Goal: Transaction & Acquisition: Obtain resource

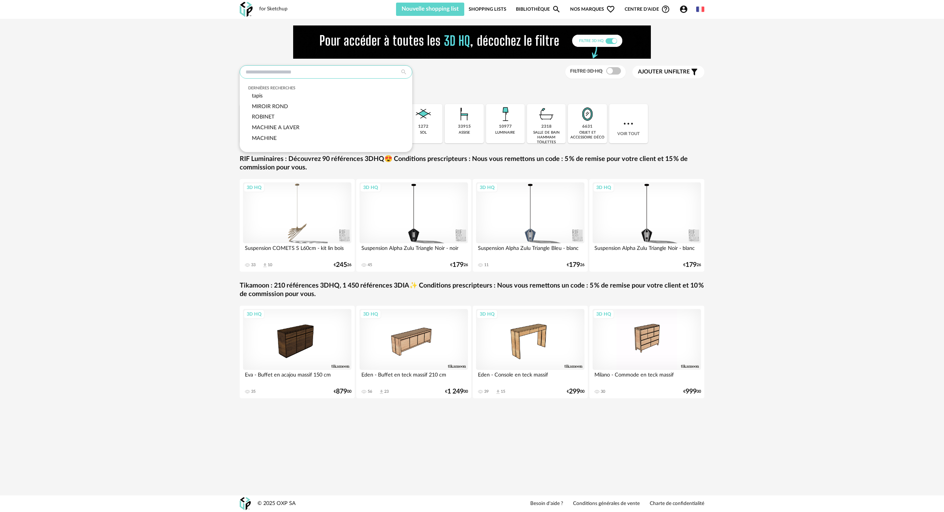
click at [306, 71] on input "text" at bounding box center [326, 71] width 173 height 13
type input "********"
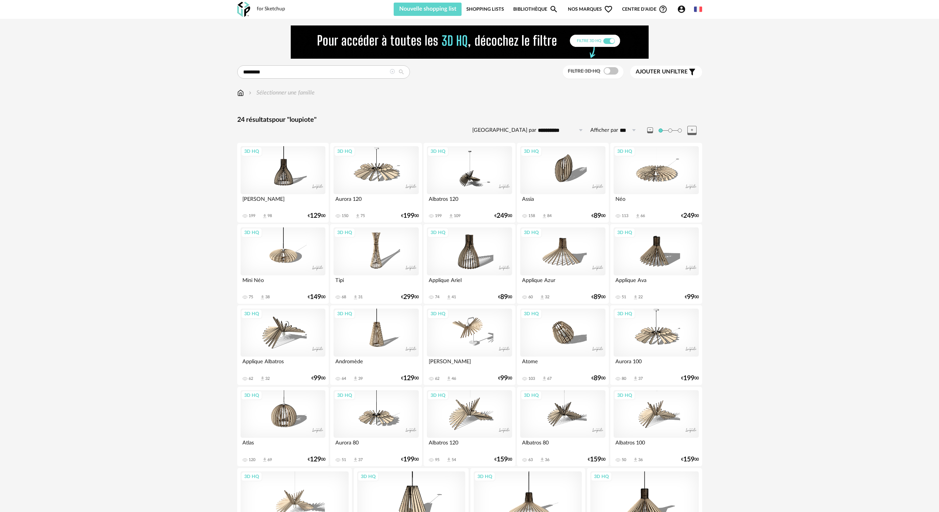
click at [658, 183] on div "3D HQ" at bounding box center [656, 170] width 85 height 48
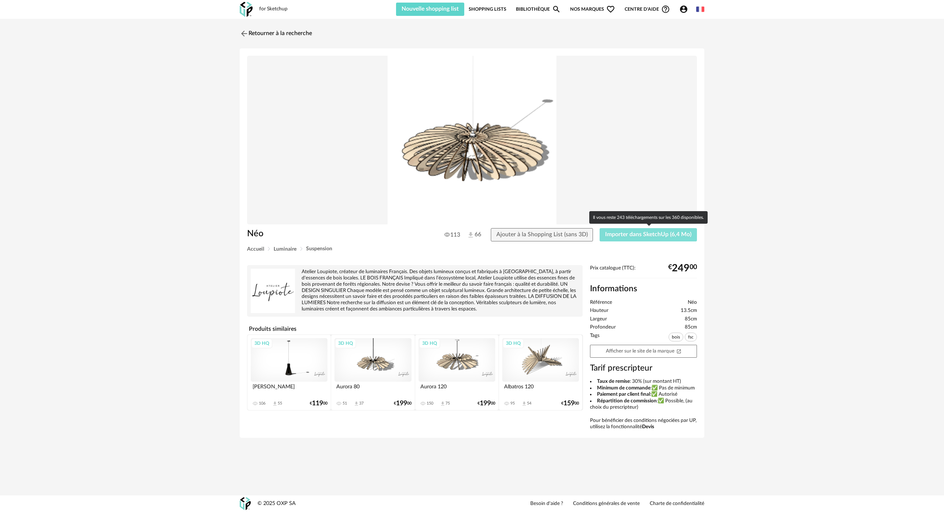
click at [653, 237] on span "Importer dans SketchUp (6,4 Mo)" at bounding box center [648, 234] width 86 height 6
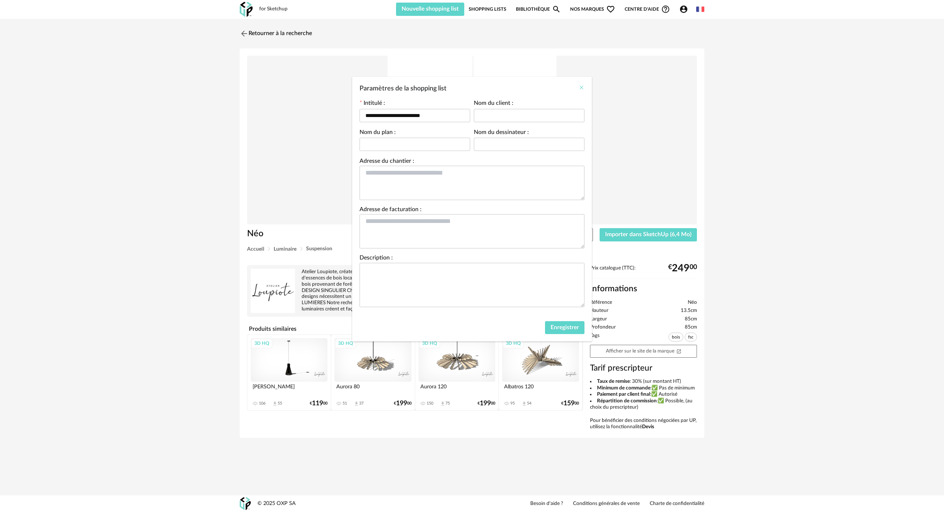
click at [580, 87] on icon "Close" at bounding box center [582, 87] width 6 height 6
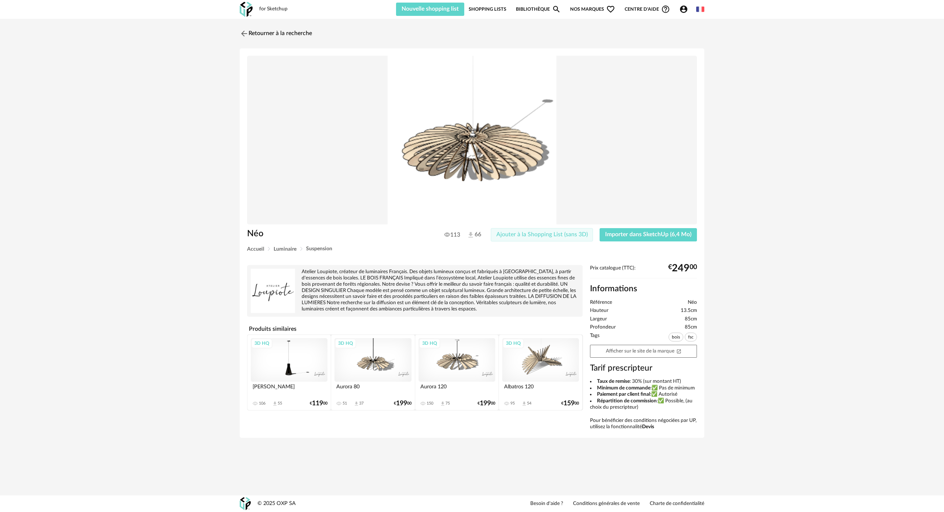
click at [568, 234] on span "Ajouter à la Shopping List (sans 3D)" at bounding box center [542, 234] width 91 height 6
click at [503, 109] on input "dialog" at bounding box center [472, 107] width 170 height 13
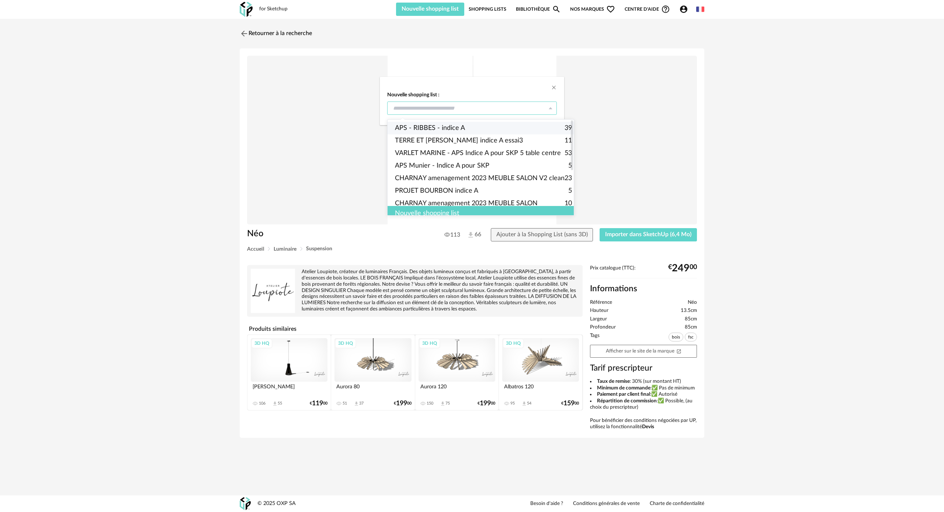
click at [501, 128] on li "APS - RIBBES - indice A 39" at bounding box center [484, 128] width 192 height 13
type input "**********"
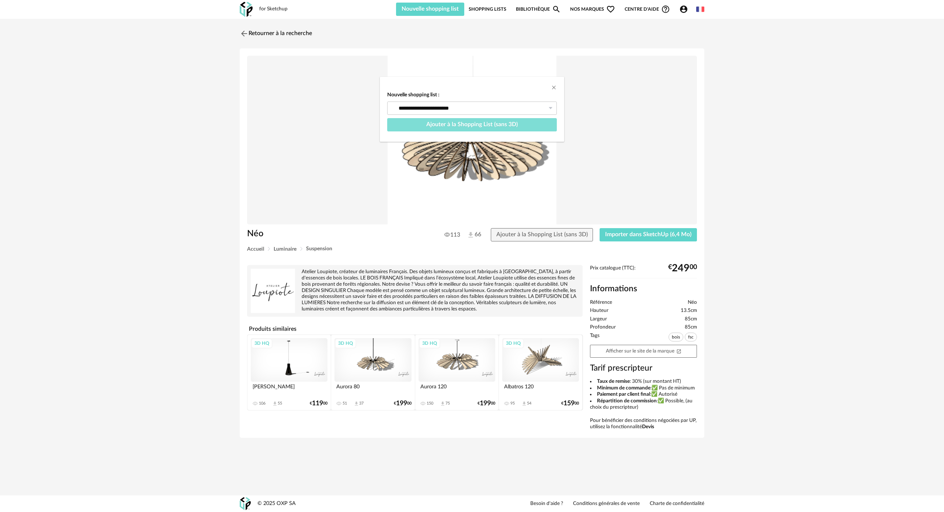
click at [480, 126] on span "Ajouter à la Shopping List (sans 3D)" at bounding box center [471, 124] width 91 height 6
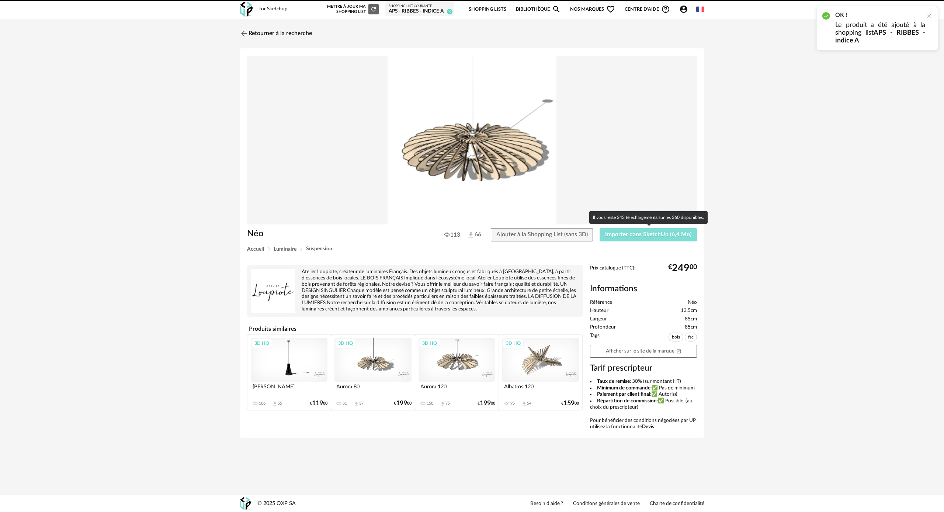
click at [623, 236] on span "Importer dans SketchUp (6,4 Mo)" at bounding box center [648, 234] width 86 height 6
